Goal: Information Seeking & Learning: Learn about a topic

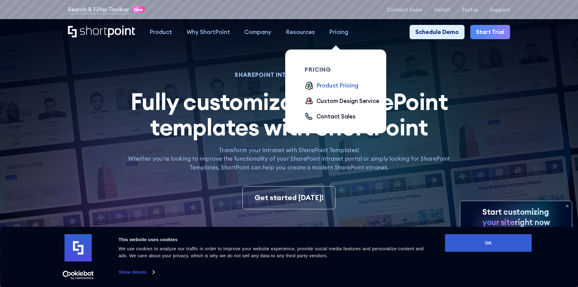
click at [337, 87] on div "Product Pricing" at bounding box center [337, 85] width 42 height 9
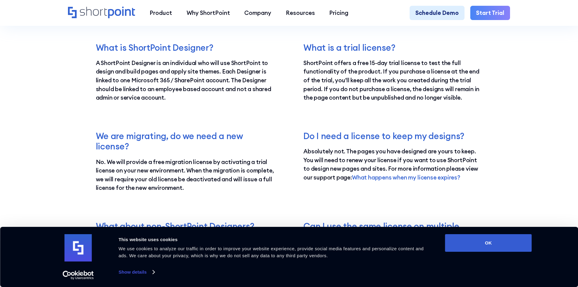
scroll to position [1152, 0]
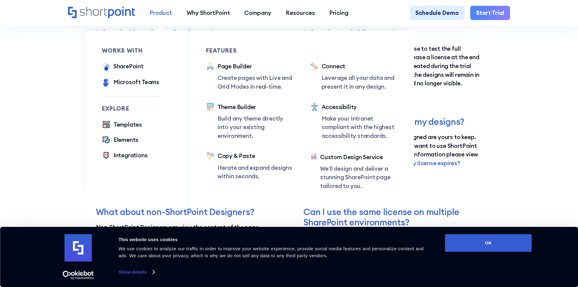
click at [162, 15] on div "Product" at bounding box center [160, 12] width 22 height 9
click at [130, 65] on div "SharePoint" at bounding box center [128, 66] width 30 height 9
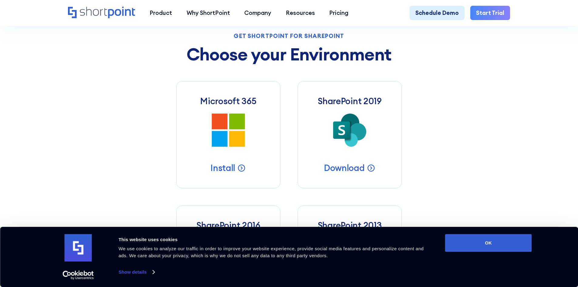
scroll to position [282, 0]
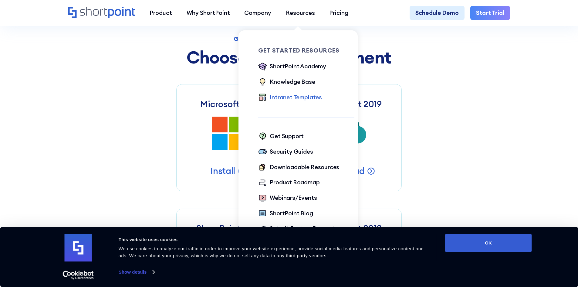
click at [284, 99] on div "Intranet Templates" at bounding box center [296, 97] width 52 height 9
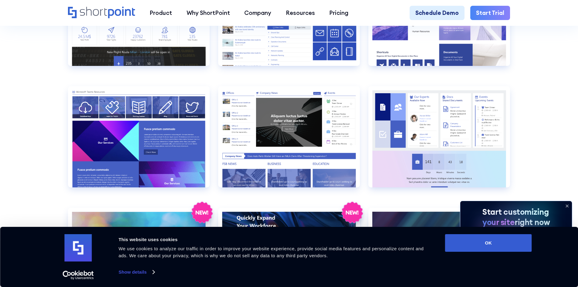
scroll to position [970, 0]
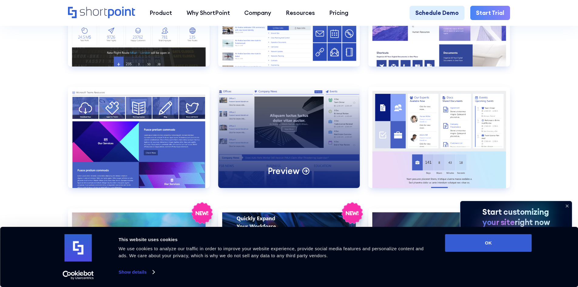
click at [281, 141] on div "Preview" at bounding box center [289, 137] width 142 height 101
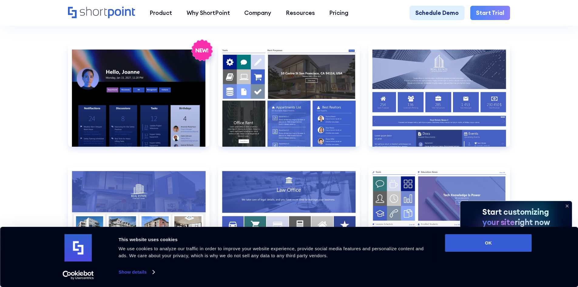
scroll to position [637, 0]
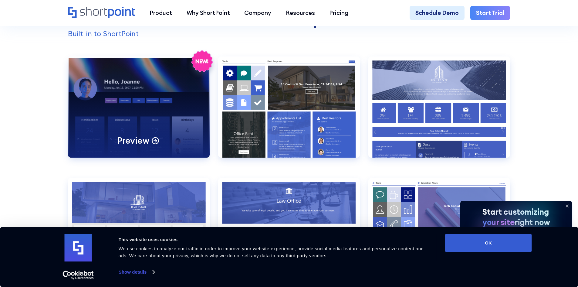
click at [131, 86] on div "Preview" at bounding box center [139, 106] width 142 height 101
